Goal: Communication & Community: Connect with others

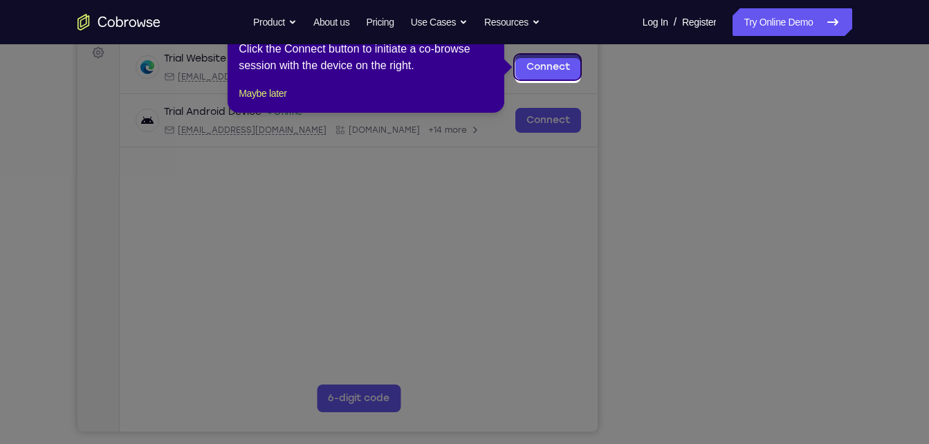
scroll to position [205, 0]
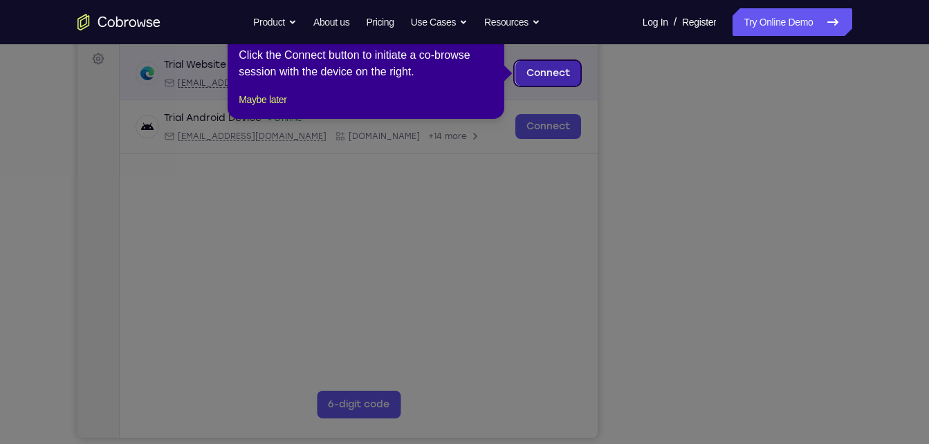
click at [536, 78] on link "Connect" at bounding box center [548, 73] width 66 height 25
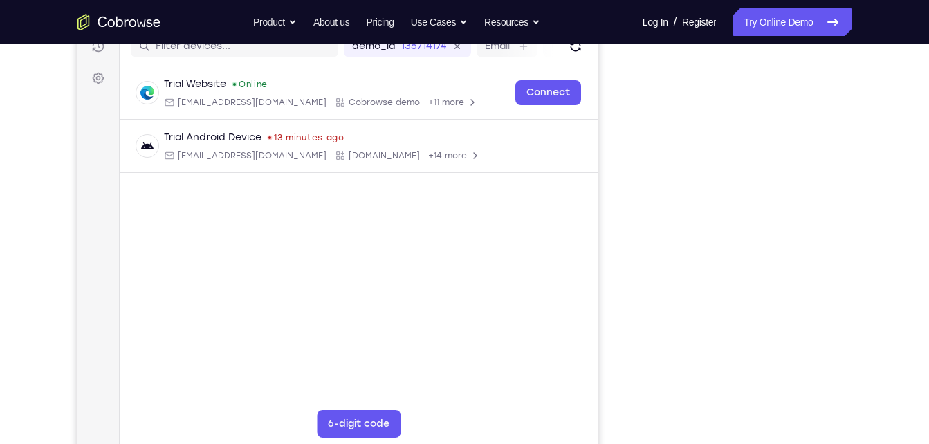
scroll to position [187, 0]
drag, startPoint x: 515, startPoint y: 199, endPoint x: 606, endPoint y: 194, distance: 91.5
click at [606, 194] on div "Your Support Agent Your Customer Web iOS Android" at bounding box center [464, 200] width 775 height 511
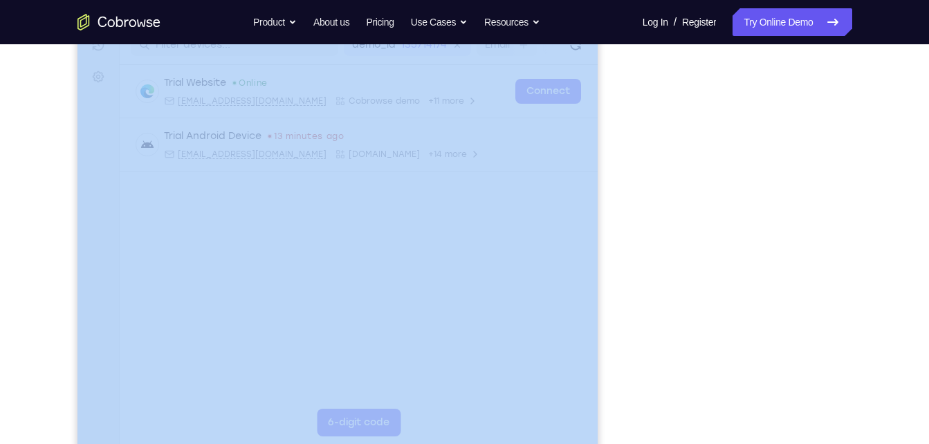
click at [606, 194] on div "Your Support Agent Your Customer Web iOS Android" at bounding box center [464, 200] width 775 height 511
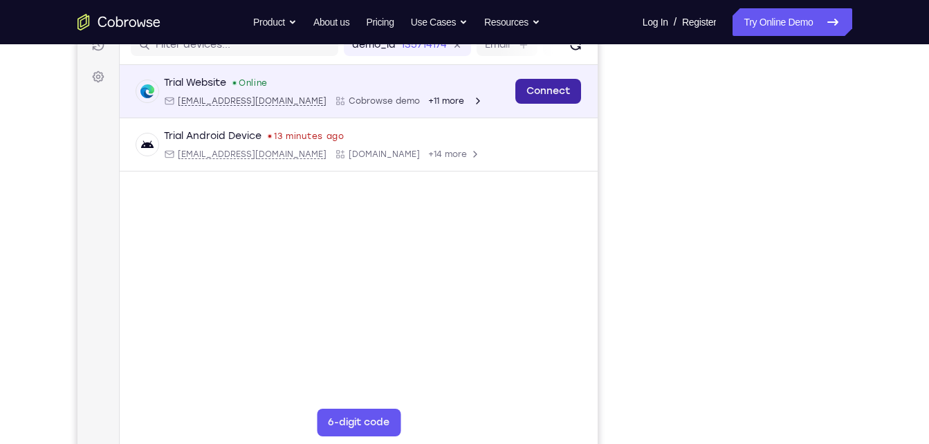
click at [525, 86] on link "Connect" at bounding box center [548, 91] width 66 height 25
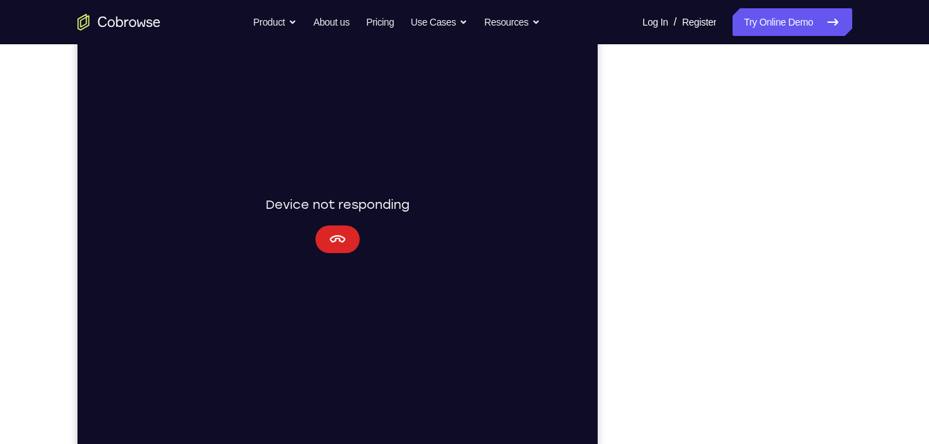
click at [335, 243] on icon "Cancel" at bounding box center [336, 239] width 17 height 17
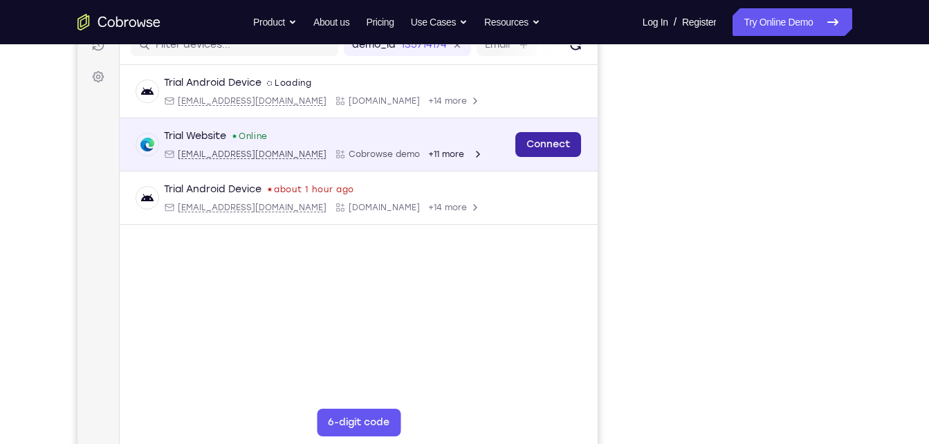
click at [548, 149] on link "Connect" at bounding box center [548, 144] width 66 height 25
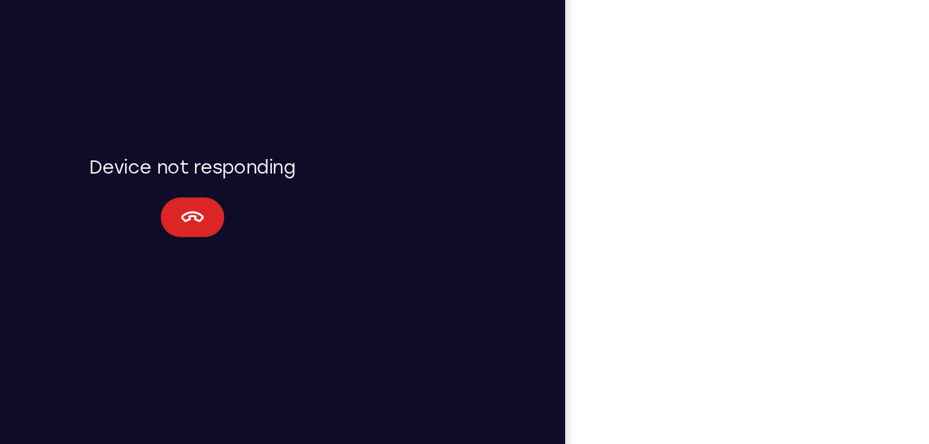
click at [91, 102] on button "Cancel" at bounding box center [79, 111] width 44 height 28
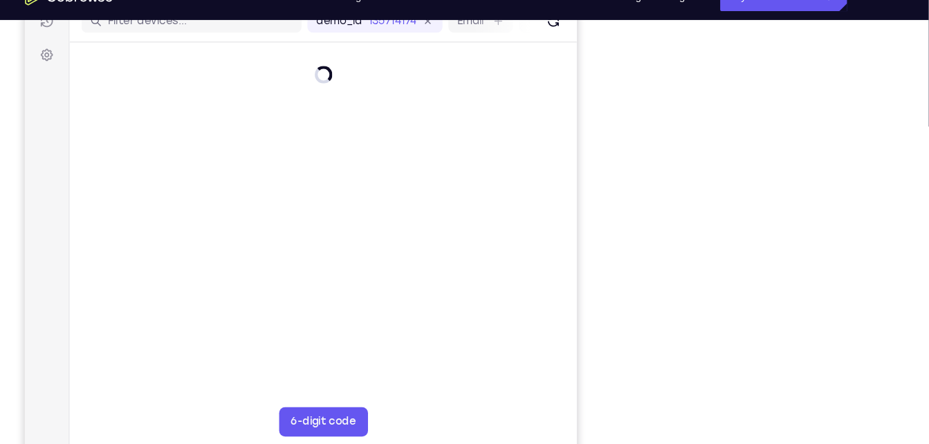
scroll to position [183, 0]
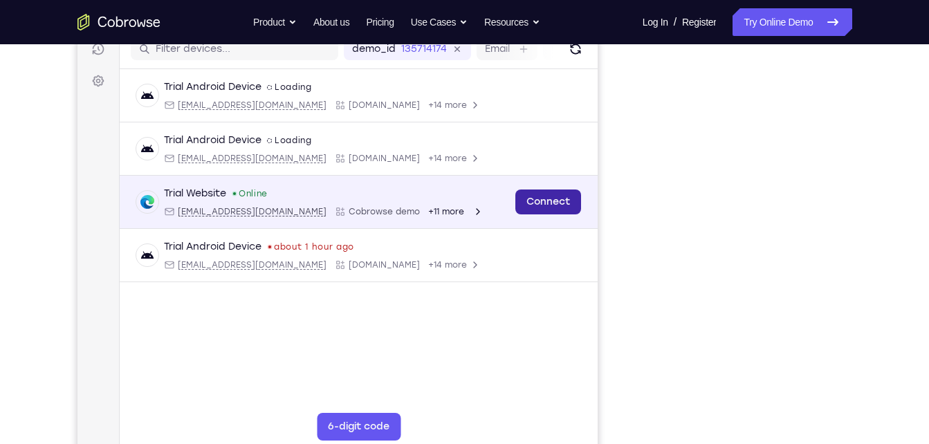
click at [544, 204] on link "Connect" at bounding box center [548, 201] width 66 height 25
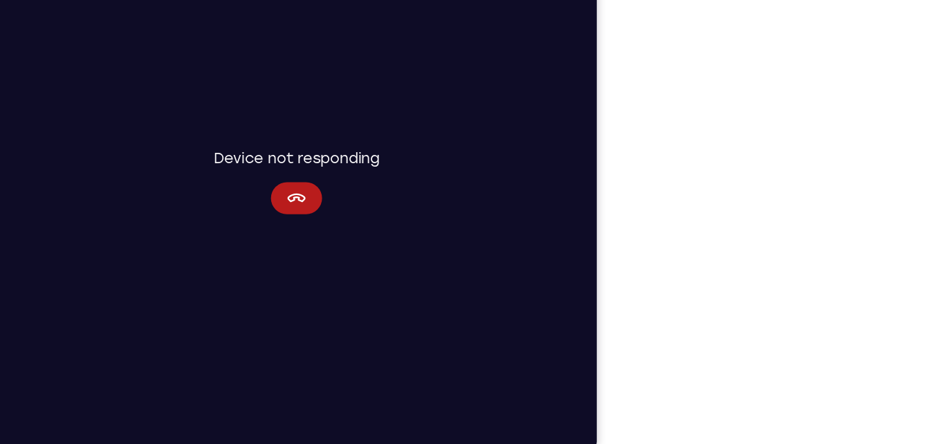
scroll to position [195, 0]
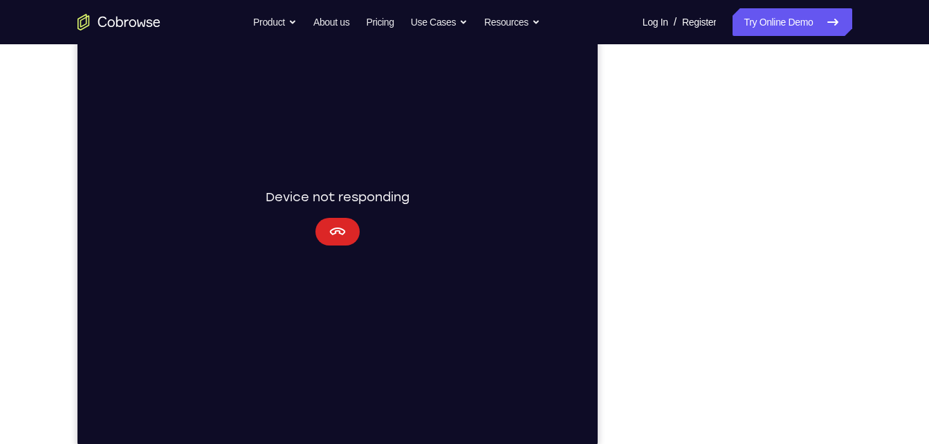
click at [333, 228] on icon "Cancel" at bounding box center [336, 231] width 17 height 17
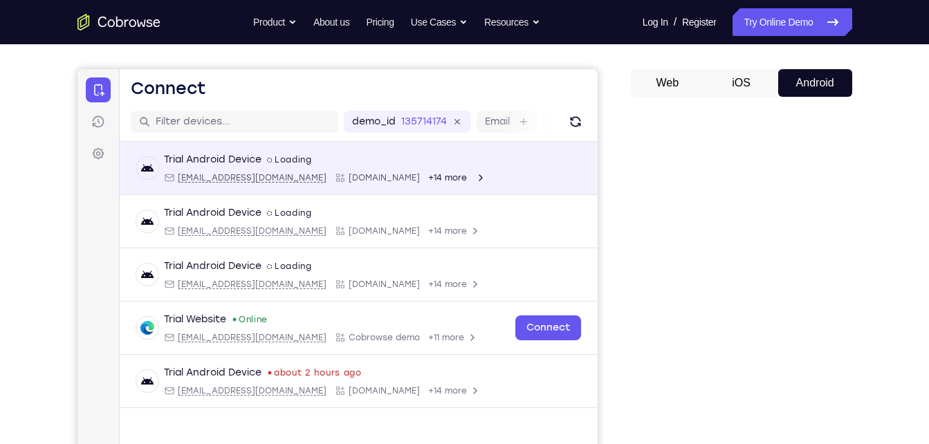
scroll to position [111, 0]
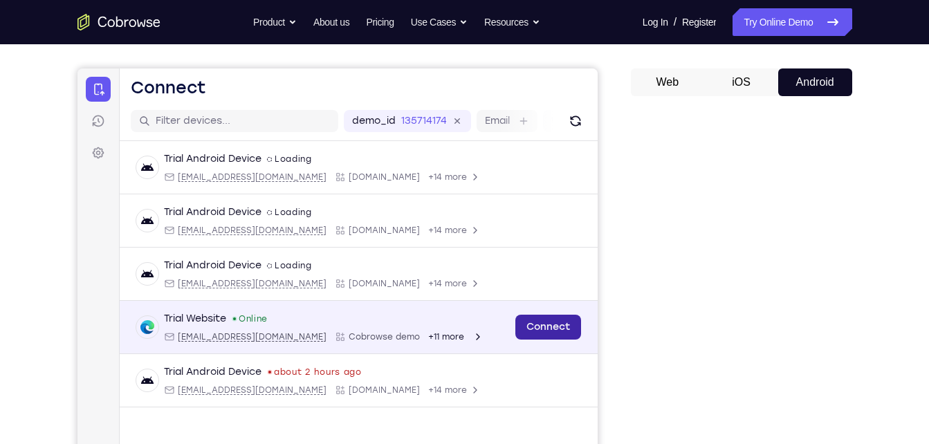
click at [555, 324] on link "Connect" at bounding box center [548, 327] width 66 height 25
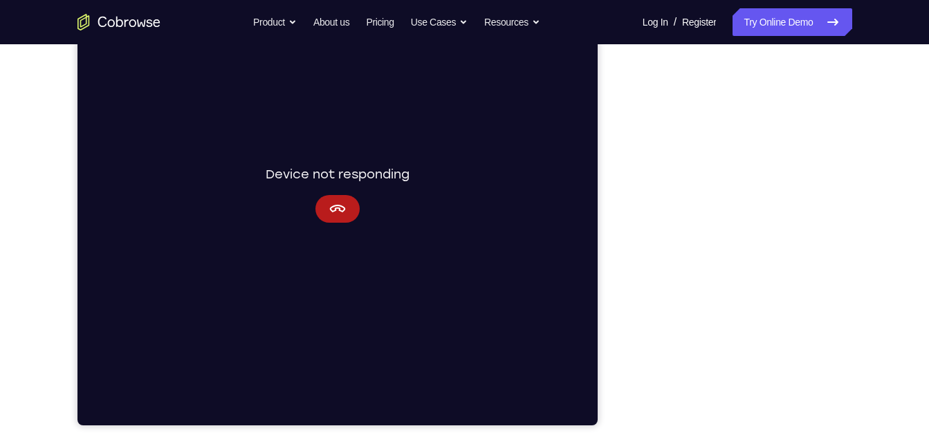
scroll to position [219, 0]
